Goal: Transaction & Acquisition: Purchase product/service

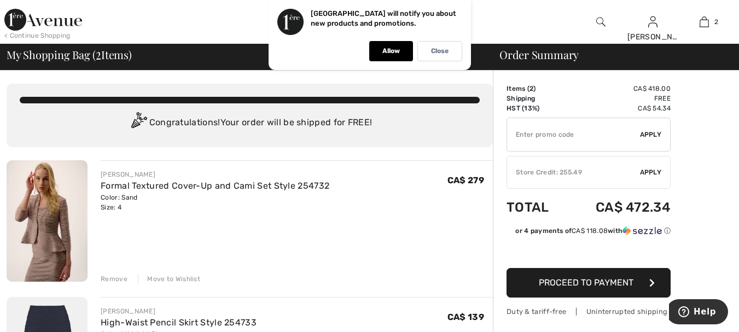
click at [45, 241] on img at bounding box center [47, 220] width 81 height 121
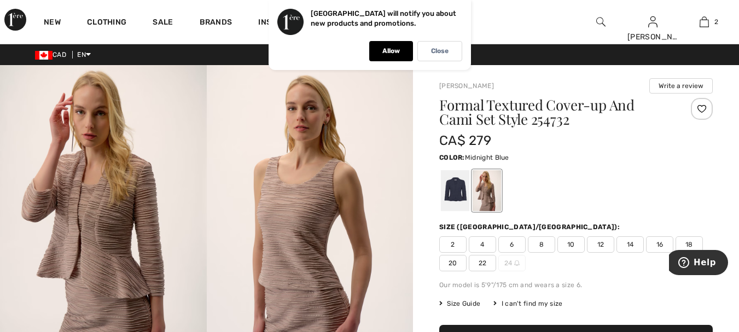
click at [453, 179] on div at bounding box center [455, 190] width 28 height 41
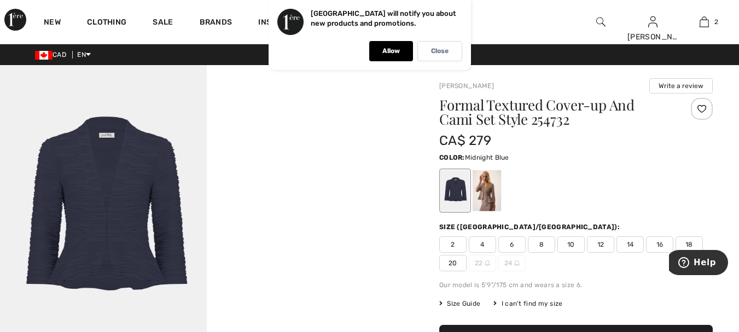
click at [485, 240] on span "4" at bounding box center [482, 244] width 27 height 16
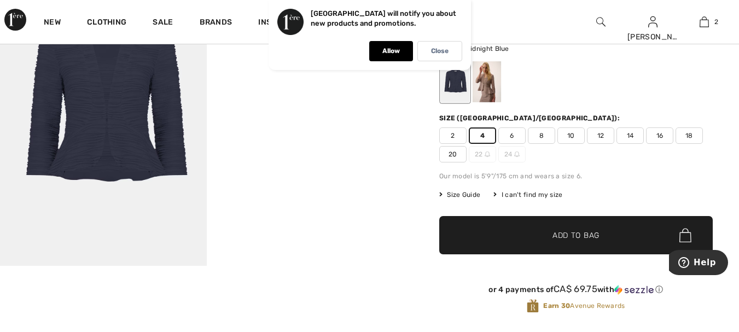
scroll to position [109, 0]
click at [584, 236] on span "Add to Bag" at bounding box center [576, 234] width 47 height 11
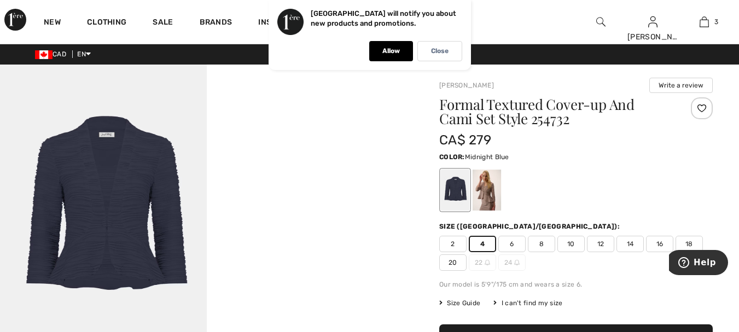
scroll to position [0, 0]
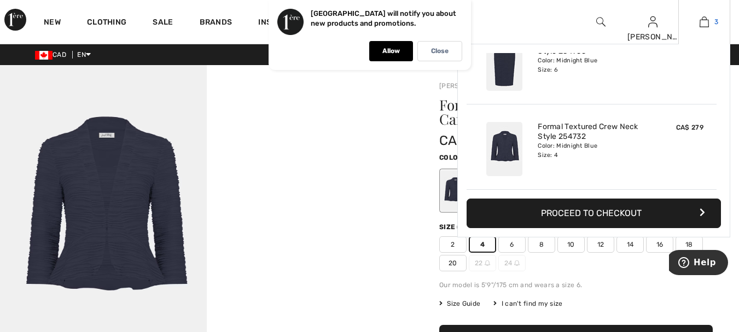
click at [706, 20] on img at bounding box center [704, 21] width 9 height 13
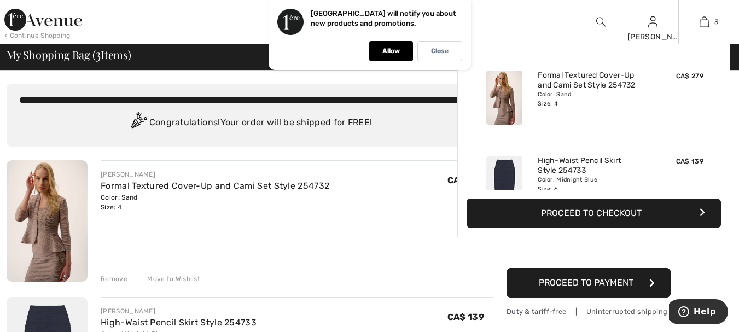
click at [603, 212] on button "Proceed to Checkout" at bounding box center [594, 214] width 254 height 30
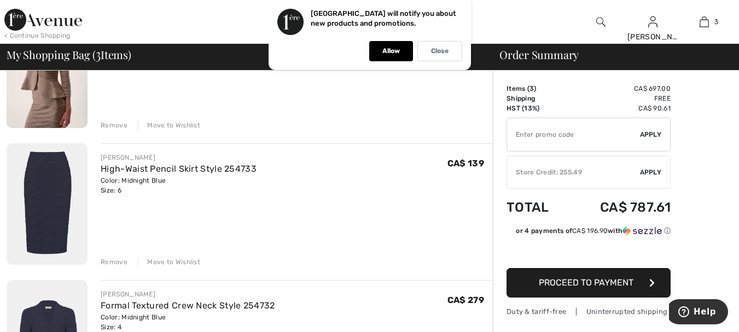
scroll to position [164, 0]
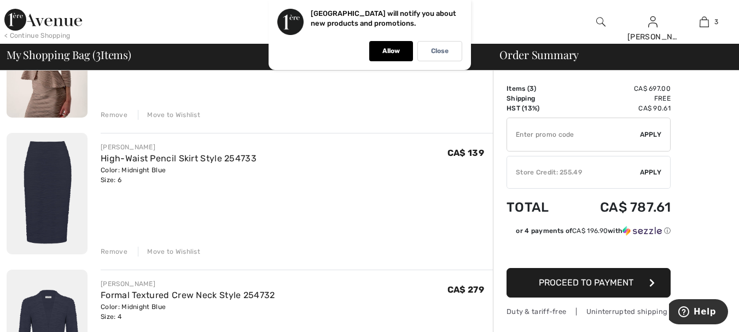
click at [112, 116] on div "Remove" at bounding box center [114, 115] width 27 height 10
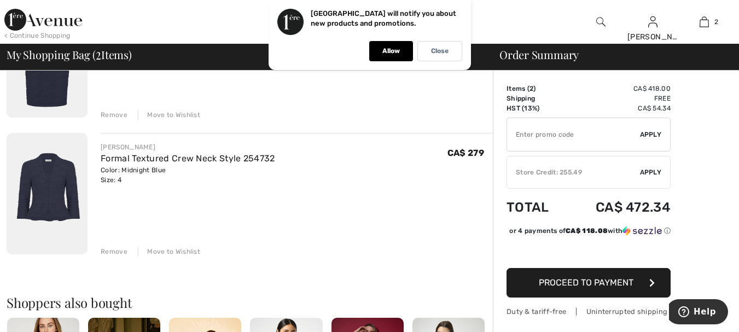
click at [42, 188] on img at bounding box center [47, 193] width 81 height 121
